Goal: Task Accomplishment & Management: Manage account settings

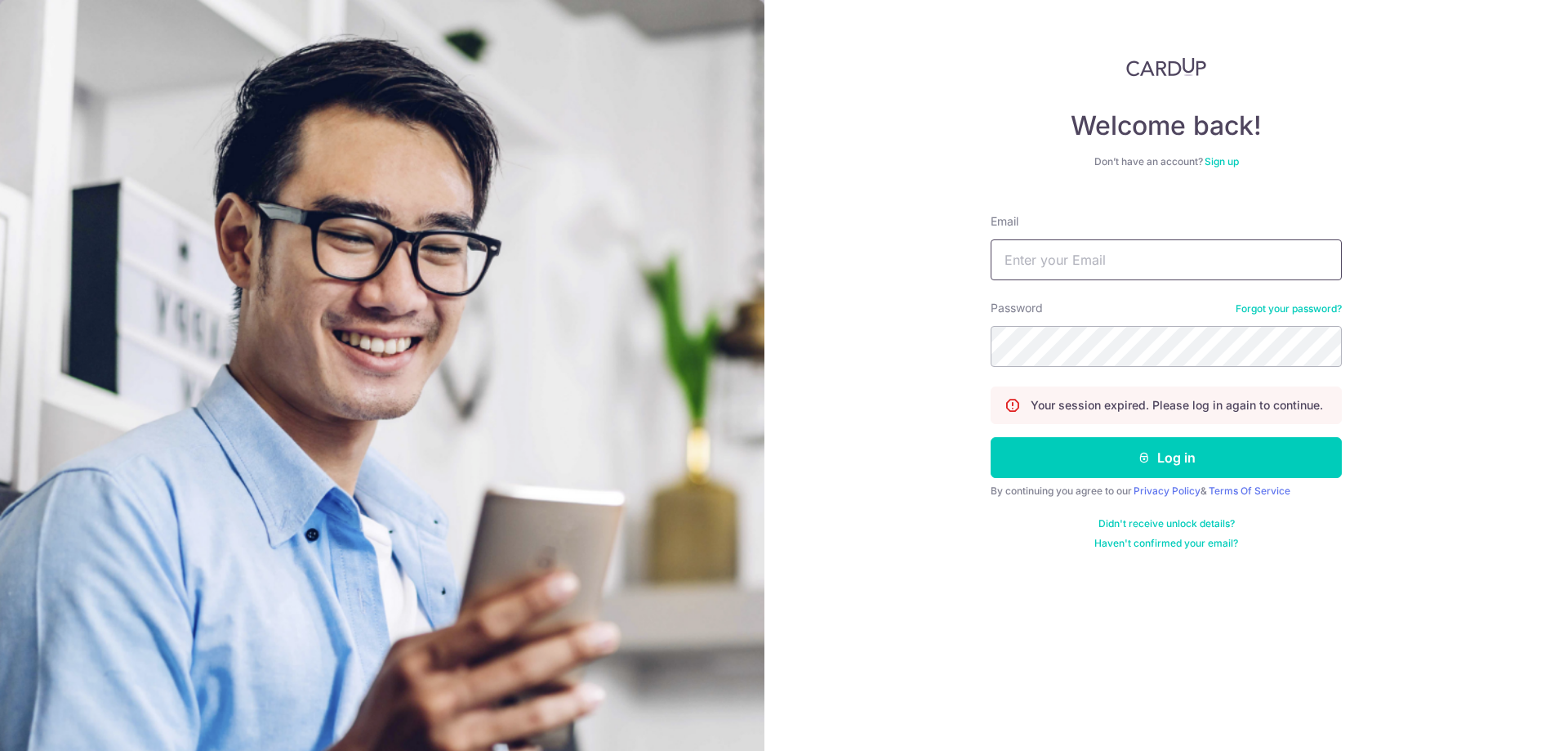
click at [1151, 258] on input "Email" at bounding box center [1166, 260] width 351 height 41
type input "[EMAIL_ADDRESS][DOMAIN_NAME]"
click at [1249, 467] on button "Log in" at bounding box center [1166, 458] width 351 height 41
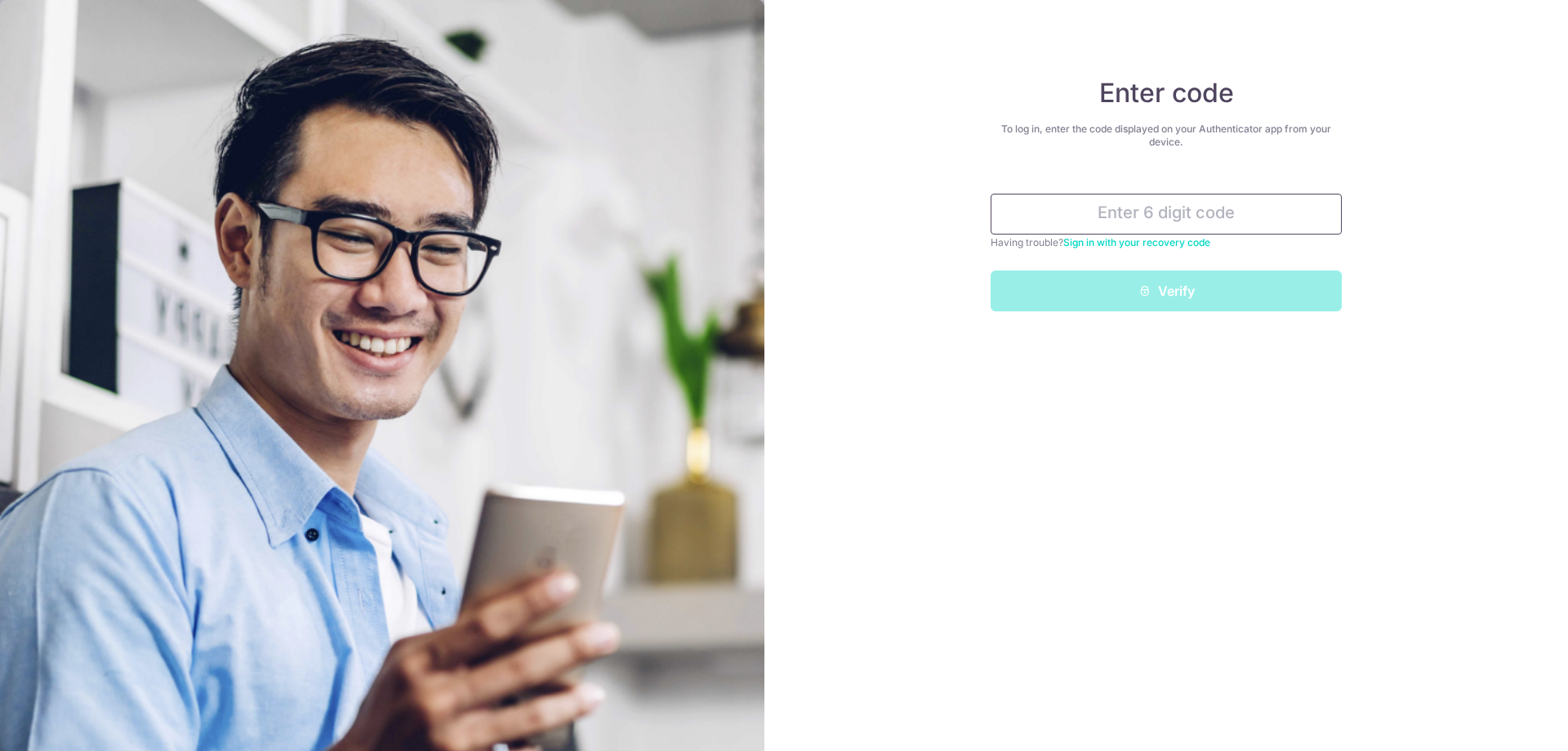
click at [1213, 210] on input "text" at bounding box center [1166, 214] width 351 height 41
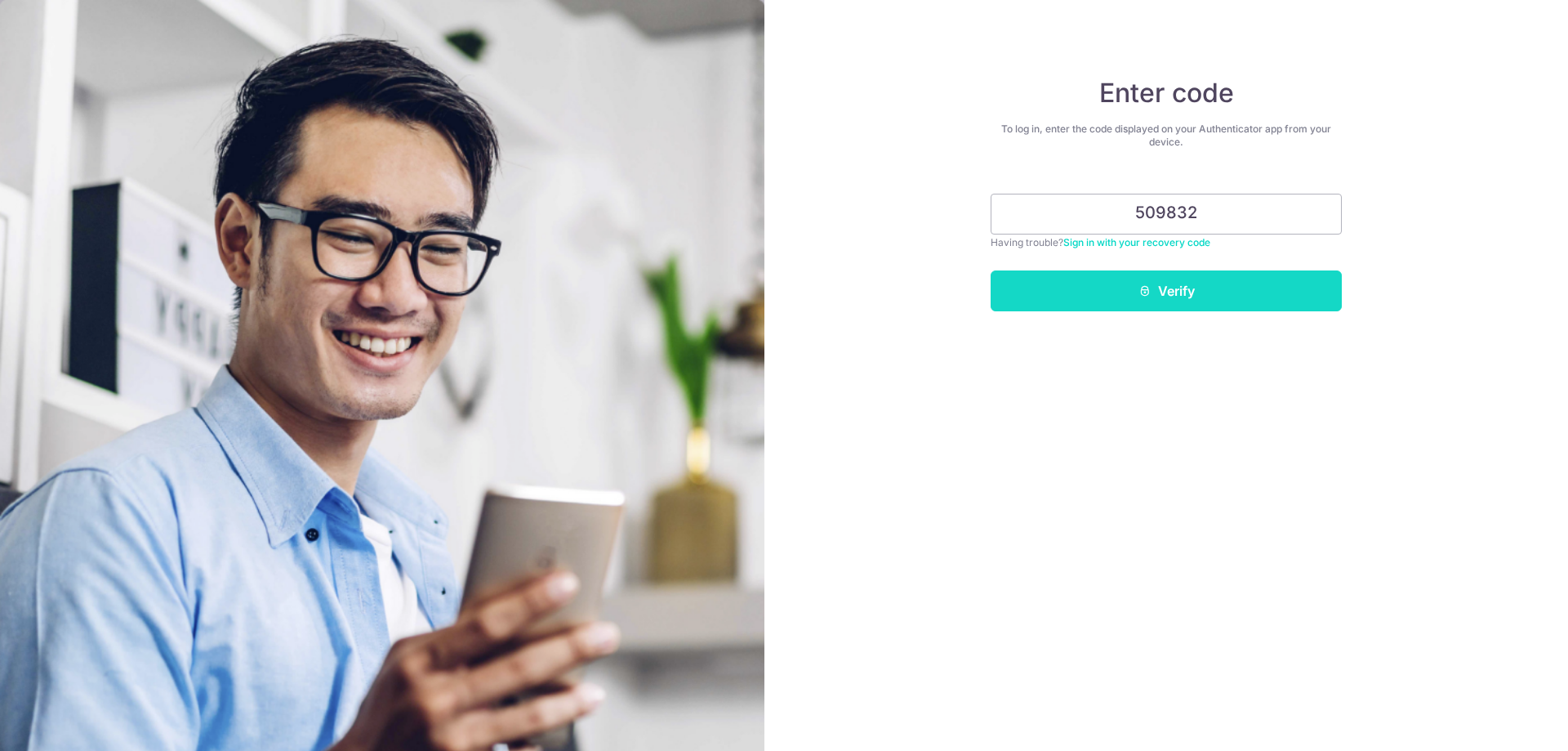
type input "509832"
click at [1203, 283] on button "Verify" at bounding box center [1166, 291] width 351 height 41
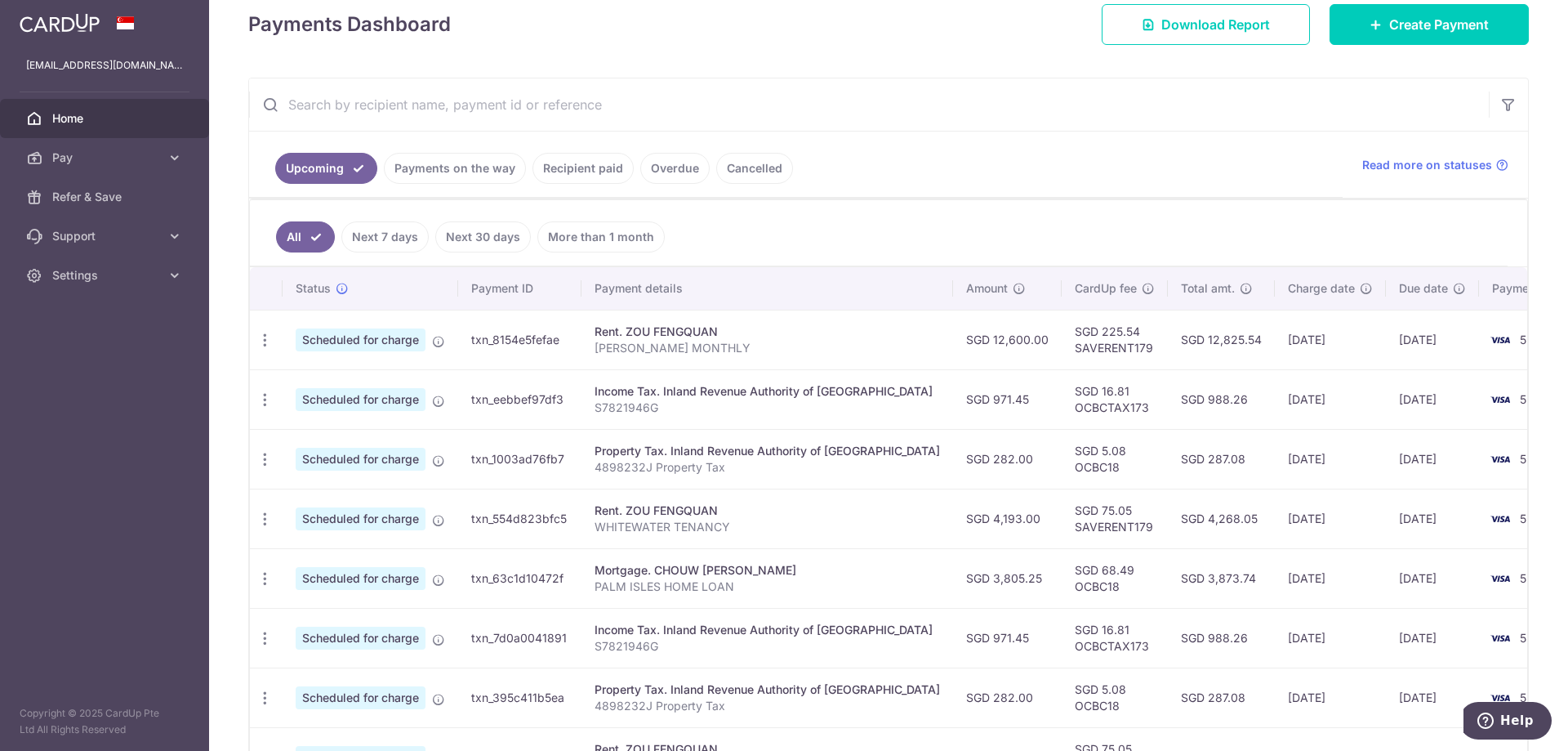
scroll to position [245, 0]
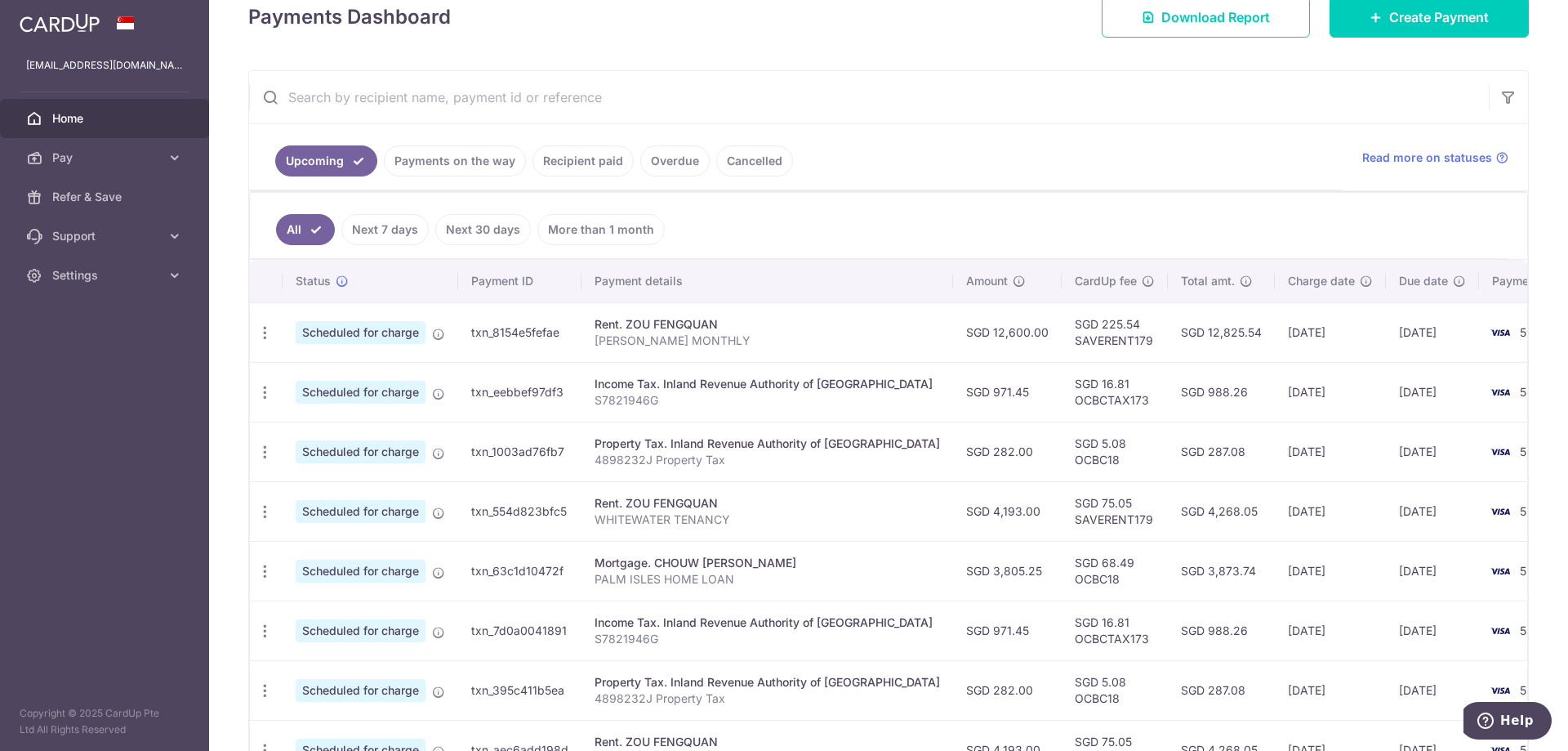
click at [458, 166] on link "Payments on the way" at bounding box center [455, 161] width 142 height 31
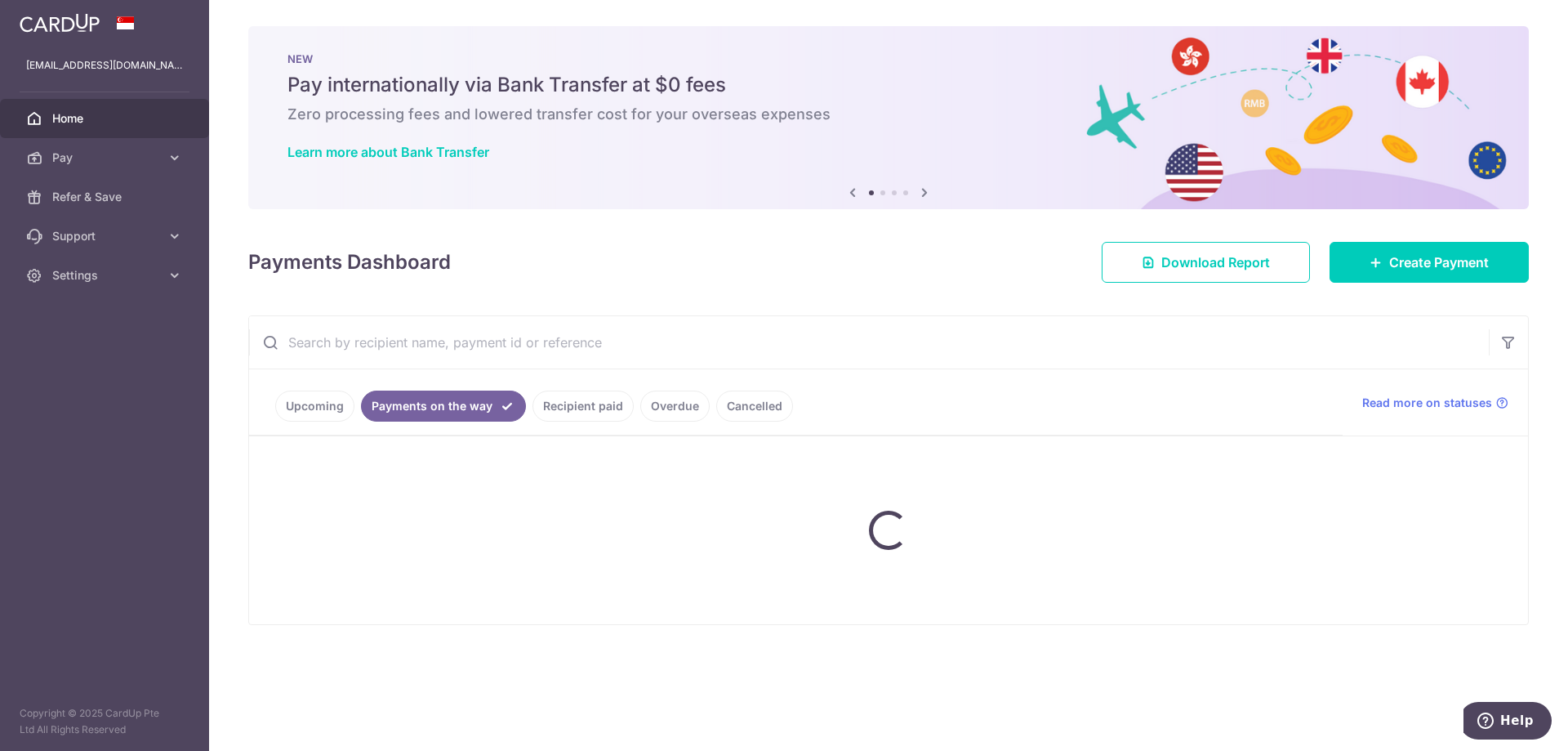
scroll to position [0, 0]
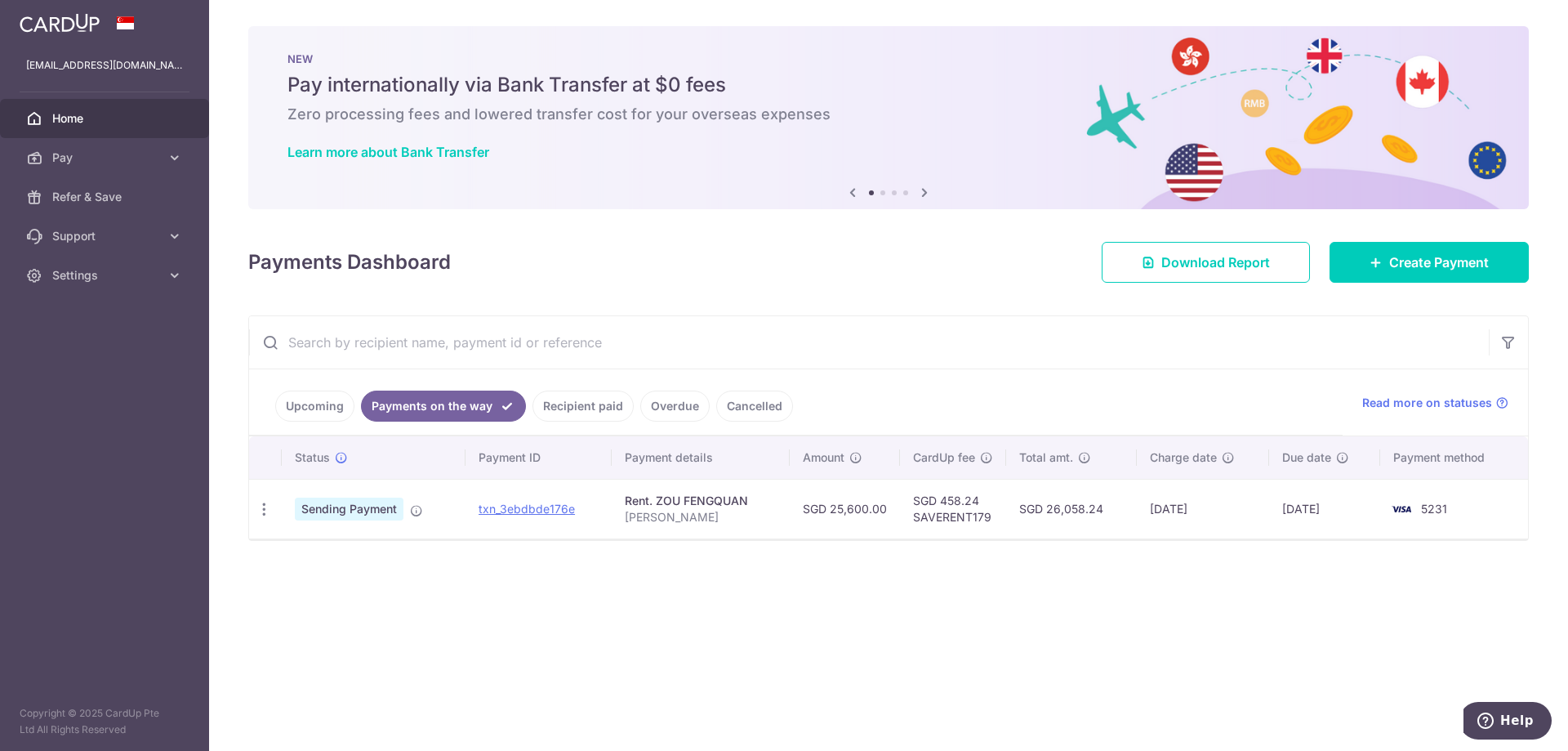
click at [303, 409] on link "Upcoming" at bounding box center [315, 406] width 79 height 31
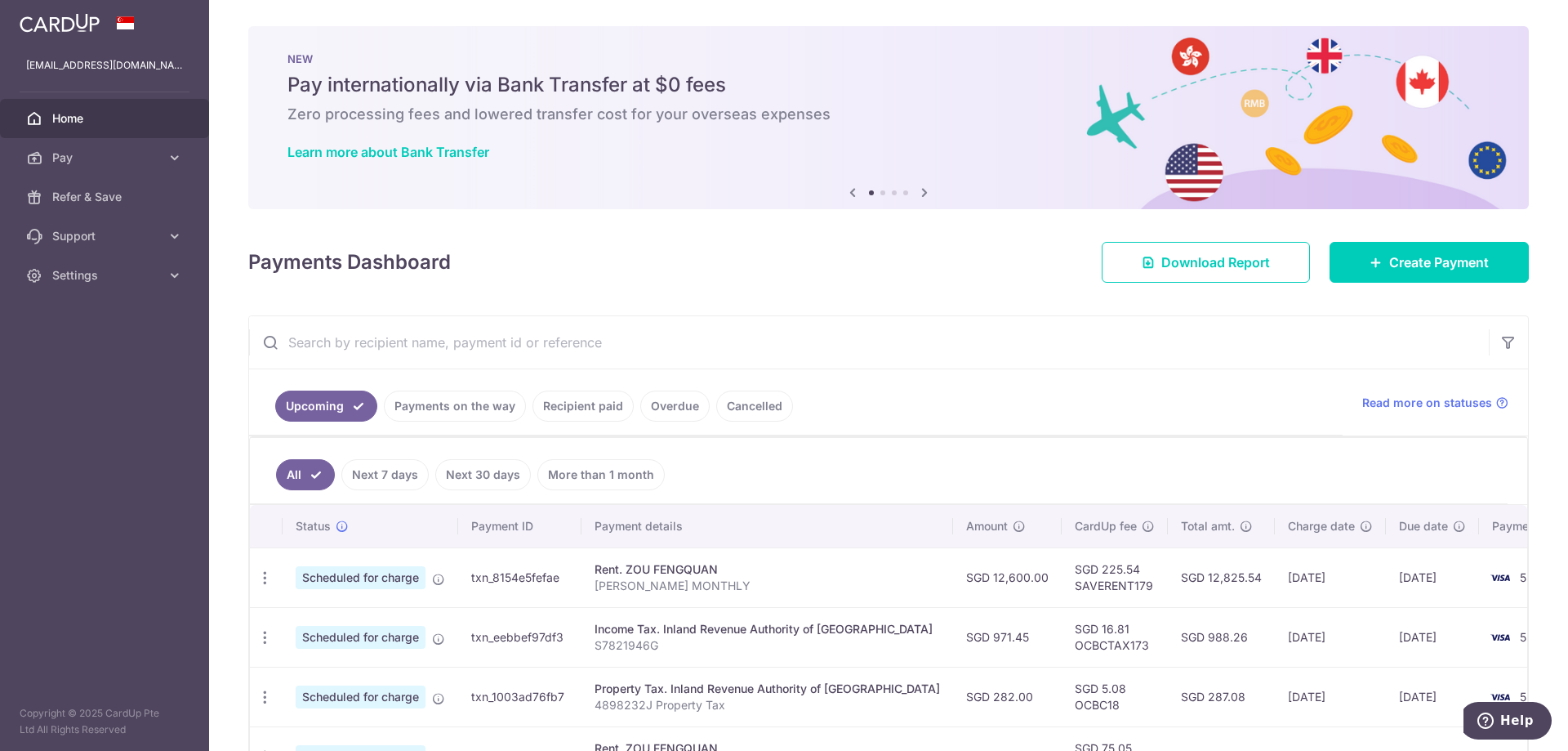
click at [435, 410] on link "Payments on the way" at bounding box center [455, 406] width 142 height 31
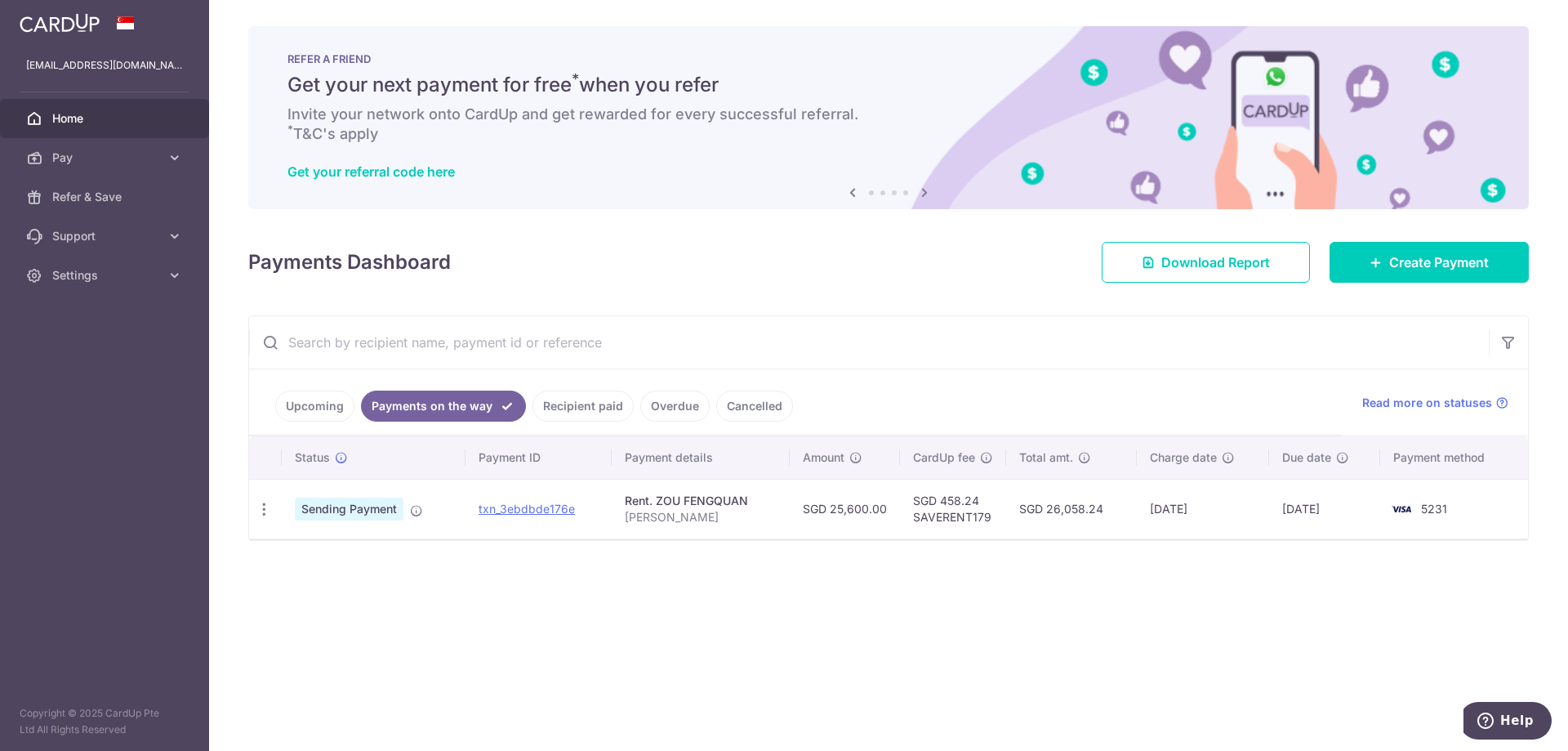
click at [458, 404] on link "Payments on the way" at bounding box center [443, 406] width 165 height 31
click at [346, 403] on link "Upcoming" at bounding box center [315, 406] width 79 height 31
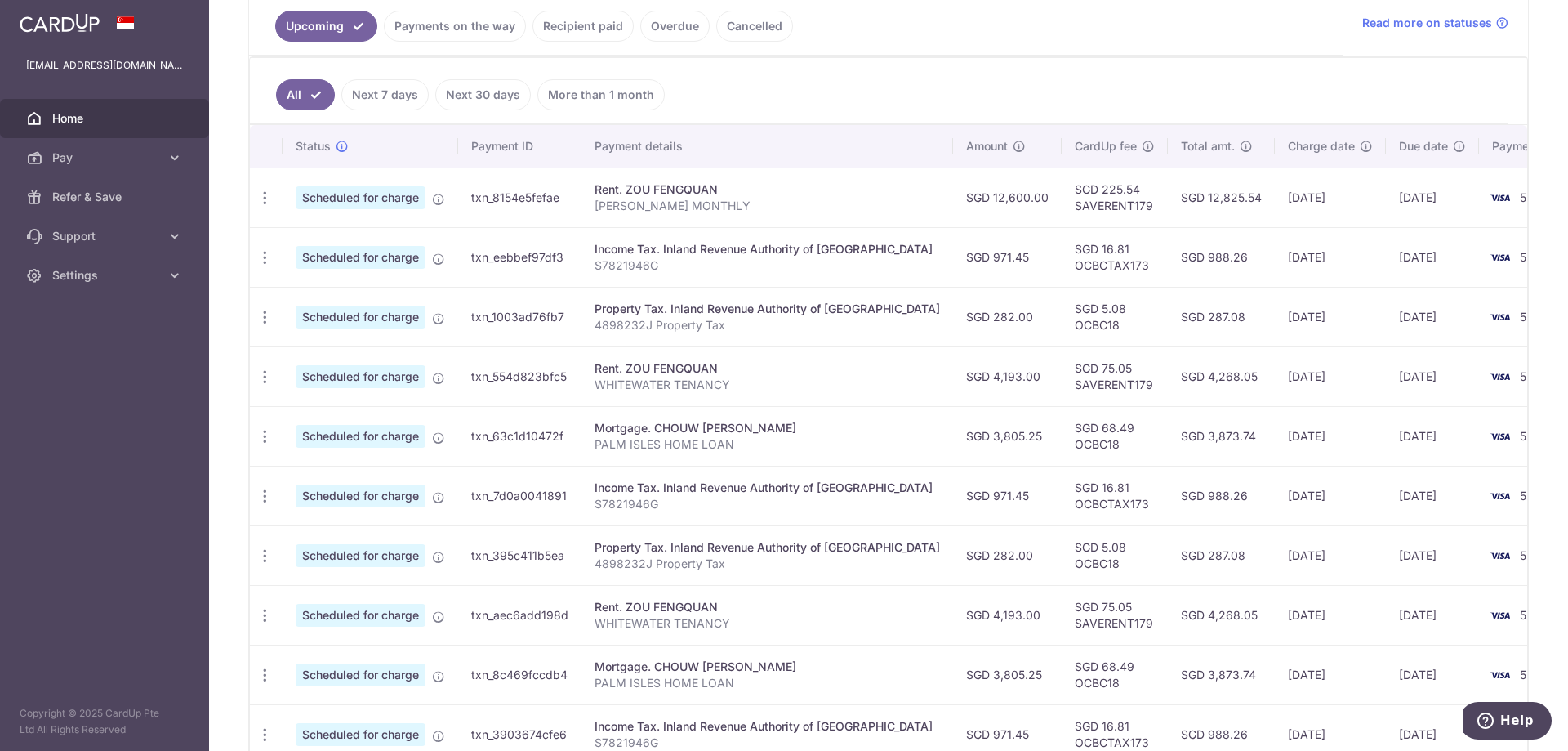
scroll to position [357, 0]
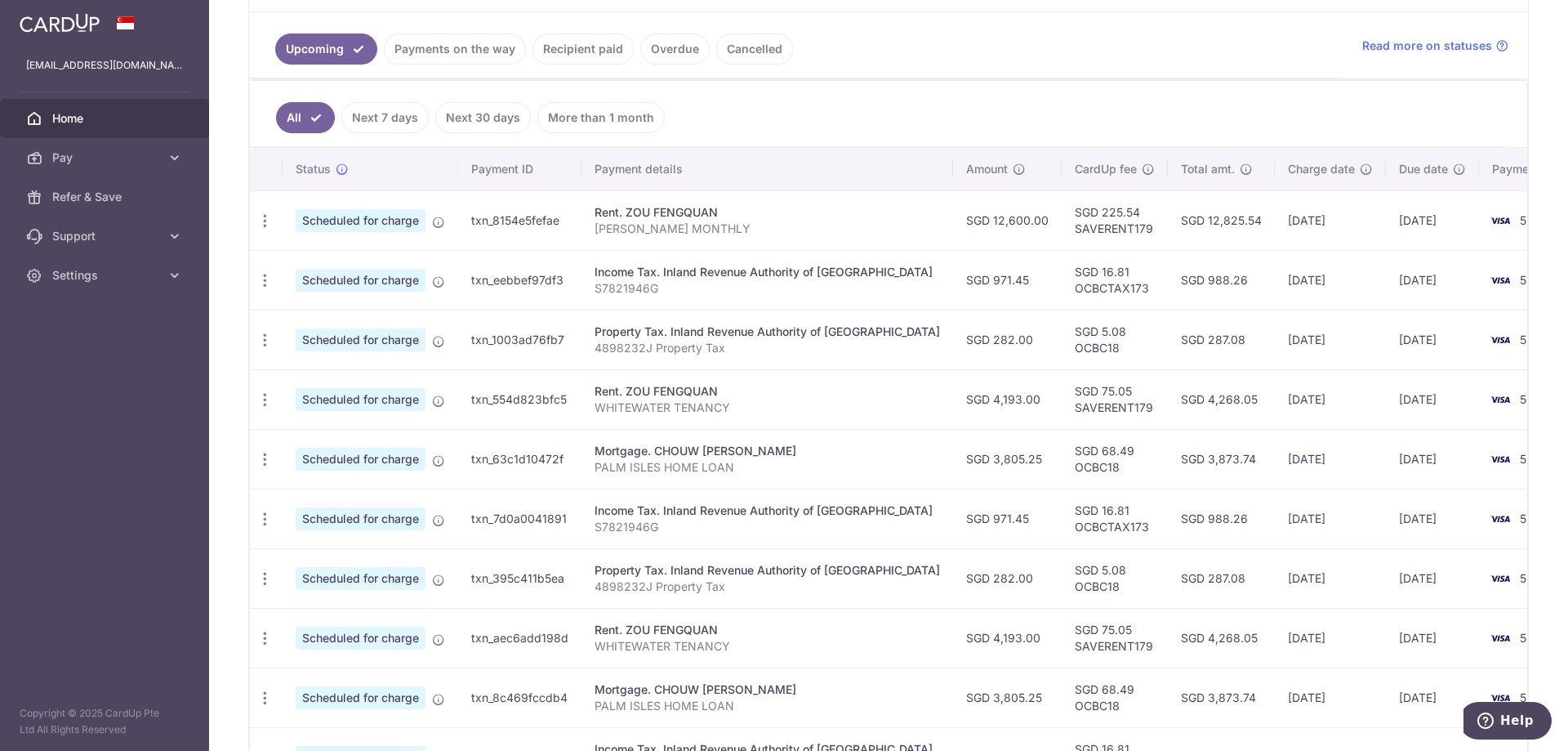
click at [451, 38] on link "Payments on the way" at bounding box center [455, 49] width 142 height 31
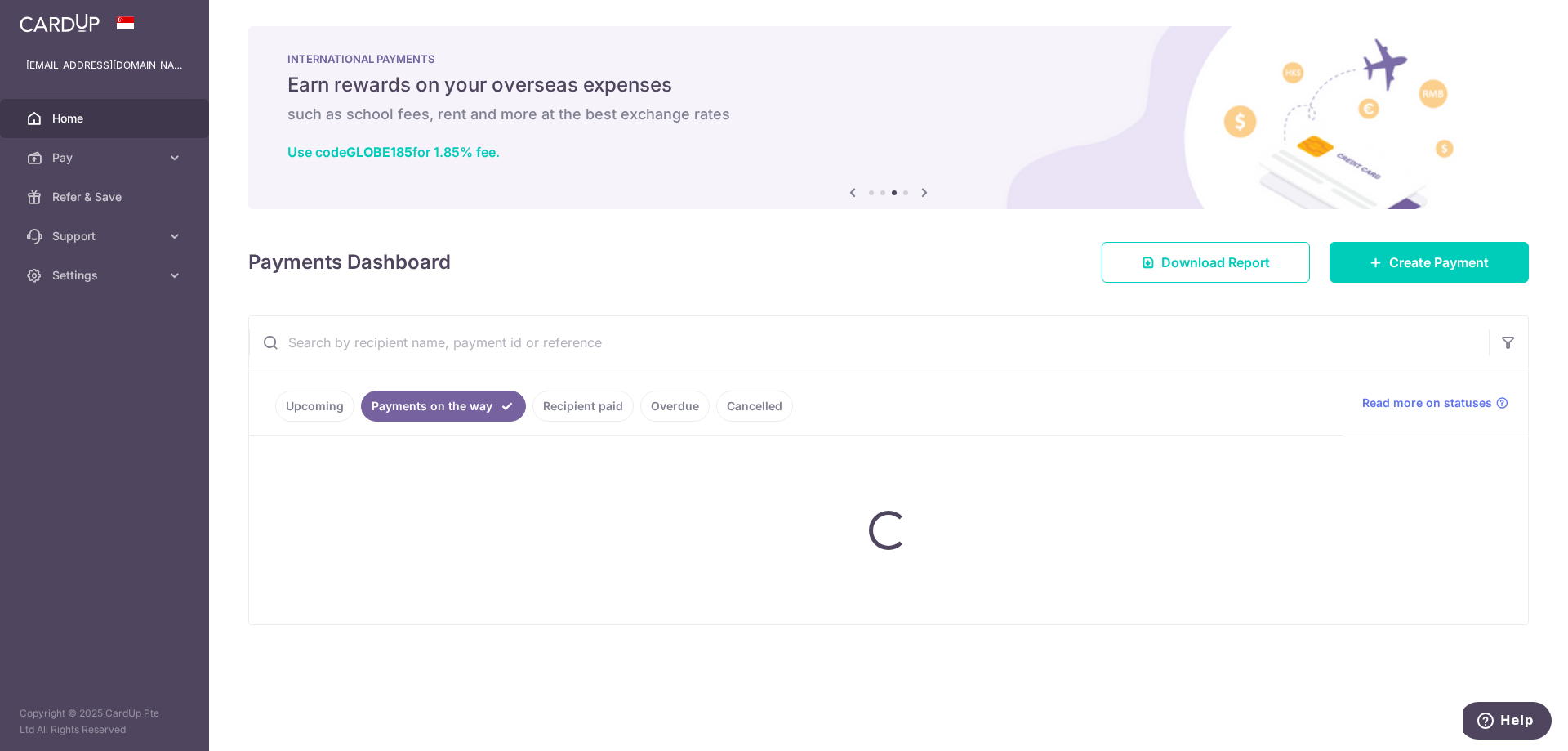
scroll to position [0, 0]
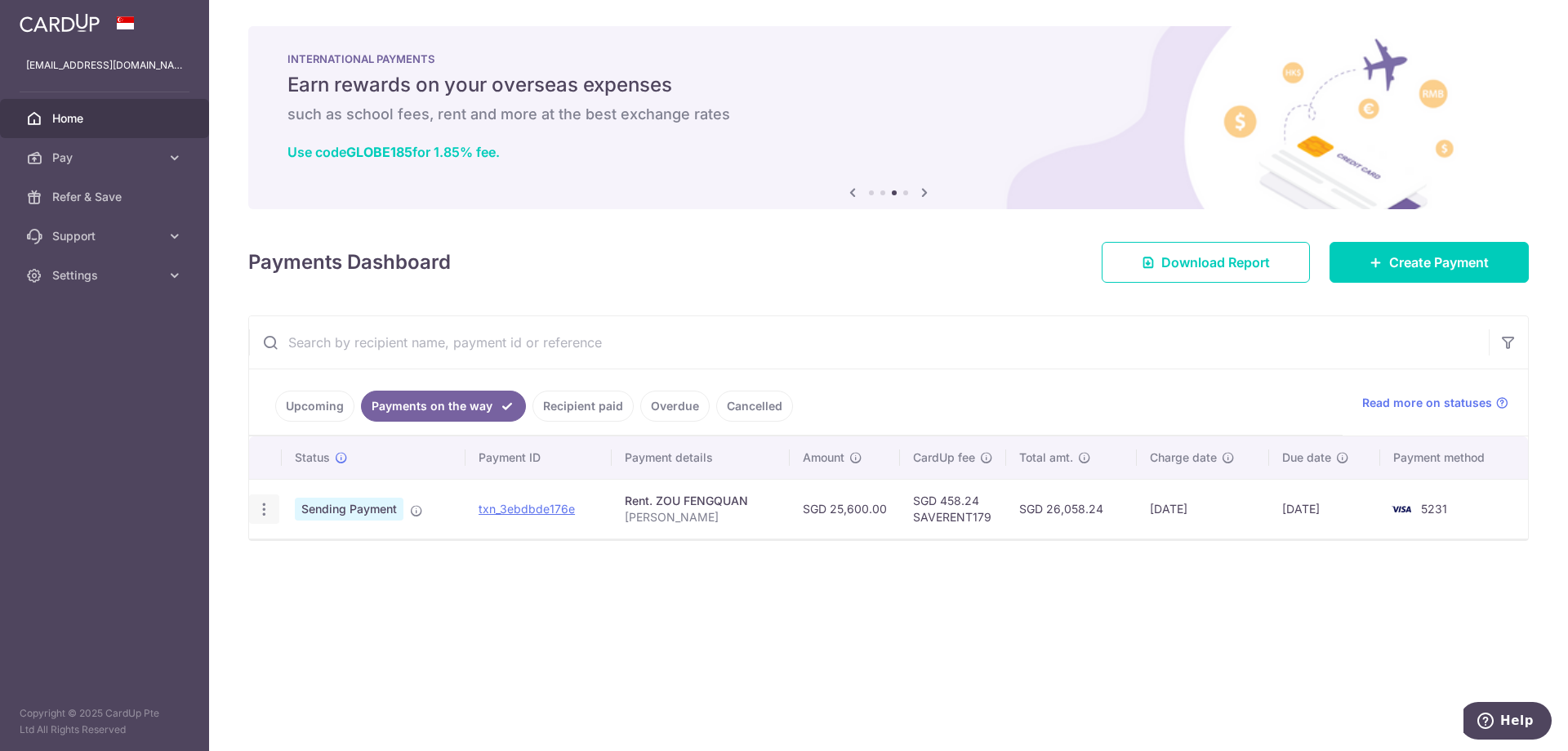
click at [273, 508] on div "PDF Receipt" at bounding box center [264, 509] width 30 height 30
click at [268, 508] on icon "button" at bounding box center [264, 509] width 17 height 17
click at [521, 511] on link "txn_3ebdbde176e" at bounding box center [527, 508] width 96 height 14
